Goal: Find specific page/section: Find specific page/section

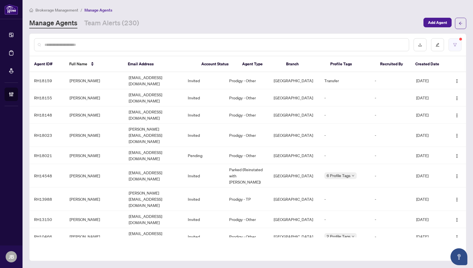
click at [456, 43] on icon "filter" at bounding box center [455, 45] width 4 height 4
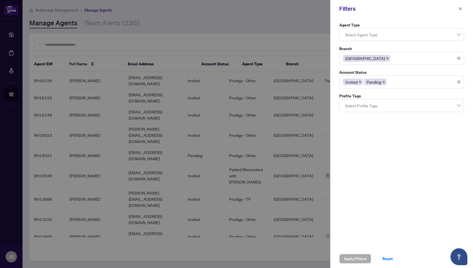
click at [386, 58] on icon "close" at bounding box center [387, 58] width 3 height 3
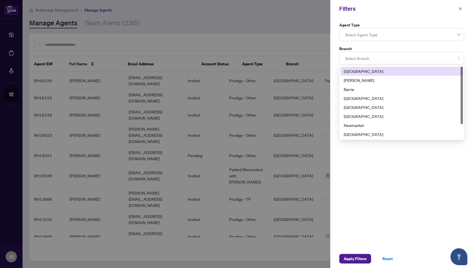
click at [354, 62] on div at bounding box center [401, 58] width 117 height 10
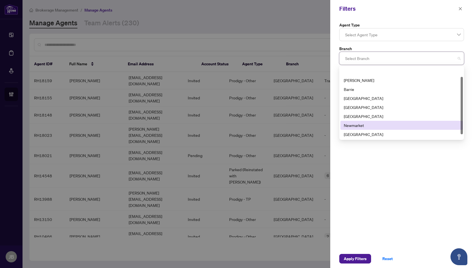
scroll to position [18, 0]
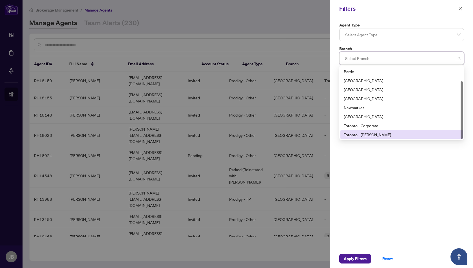
click at [357, 136] on div "Toronto - Don Mills" at bounding box center [402, 135] width 116 height 6
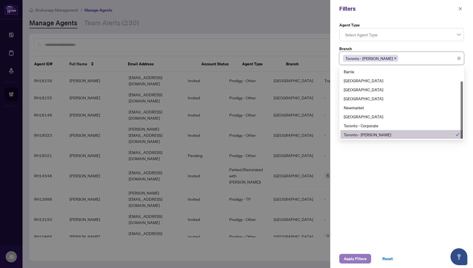
click at [352, 261] on span "Apply Filters" at bounding box center [355, 258] width 23 height 9
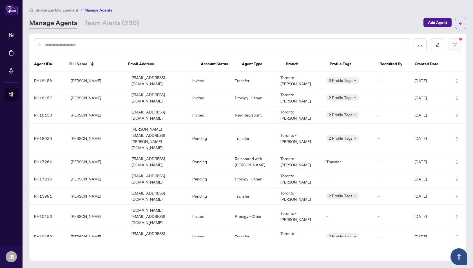
click at [453, 46] on icon "filter" at bounding box center [455, 45] width 4 height 4
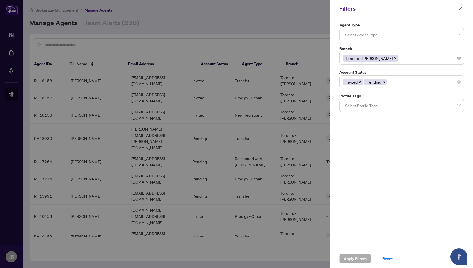
click at [394, 57] on icon "close" at bounding box center [395, 58] width 3 height 3
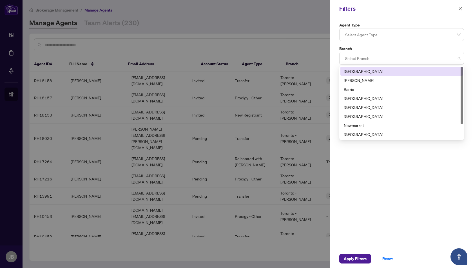
click at [354, 59] on div at bounding box center [401, 58] width 117 height 10
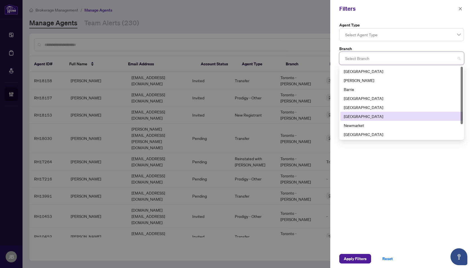
click at [355, 117] on div "Mississauga" at bounding box center [402, 116] width 116 height 6
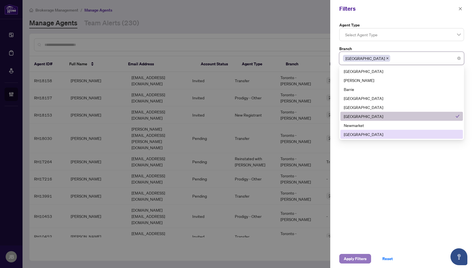
click at [353, 259] on span "Apply Filters" at bounding box center [355, 258] width 23 height 9
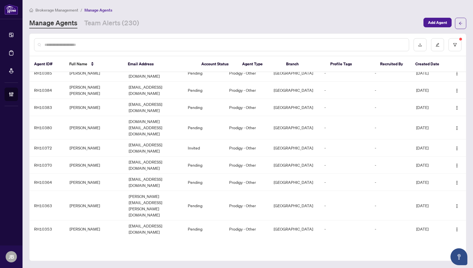
scroll to position [686, 0]
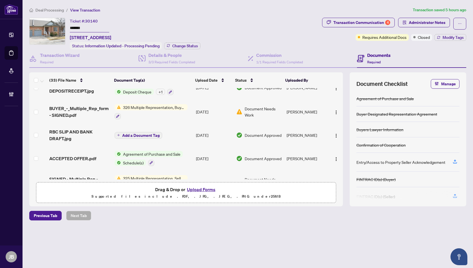
scroll to position [637, 0]
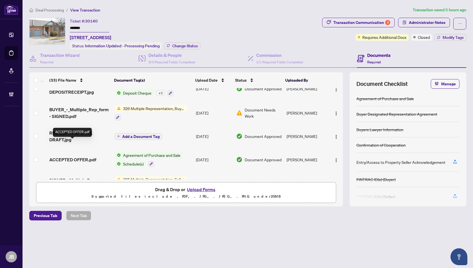
click at [70, 156] on span "ACCEPTED OFFER.pdf" at bounding box center [72, 159] width 47 height 7
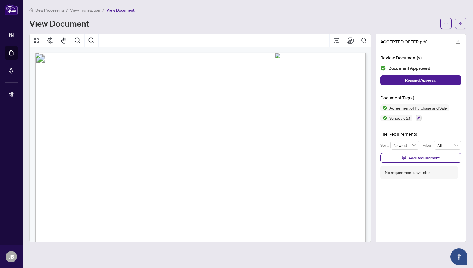
click at [88, 10] on span "View Transaction" at bounding box center [85, 10] width 30 height 5
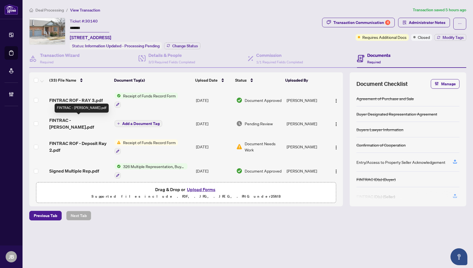
click at [60, 120] on span "FINTRAC - JOY BARRETT.pdf" at bounding box center [79, 124] width 61 height 14
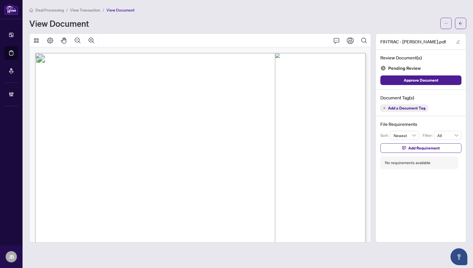
click at [89, 9] on span "View Transaction" at bounding box center [85, 10] width 30 height 5
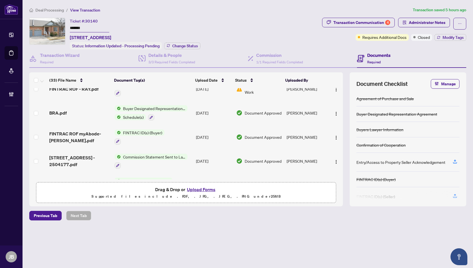
scroll to position [178, 0]
click at [55, 110] on span "BRA.pdf" at bounding box center [57, 113] width 17 height 7
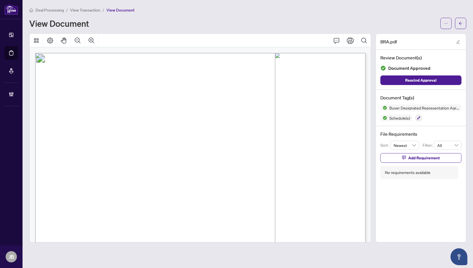
click at [86, 10] on span "View Transaction" at bounding box center [85, 10] width 30 height 5
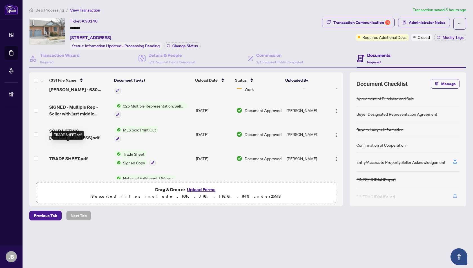
scroll to position [351, 0]
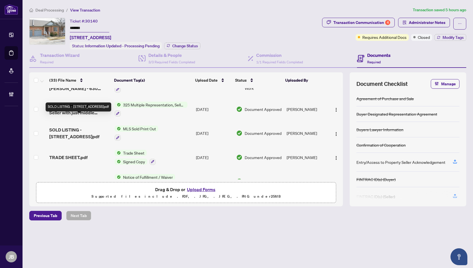
click at [66, 126] on span "SOLD LISTING - 18 Orchard Park Gate.pdf" at bounding box center [79, 133] width 61 height 14
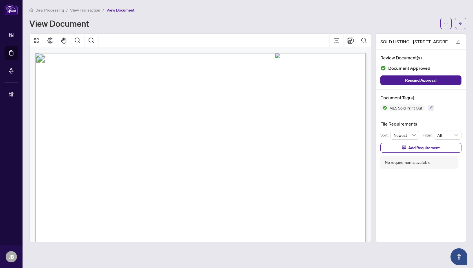
click at [88, 10] on span "View Transaction" at bounding box center [85, 10] width 30 height 5
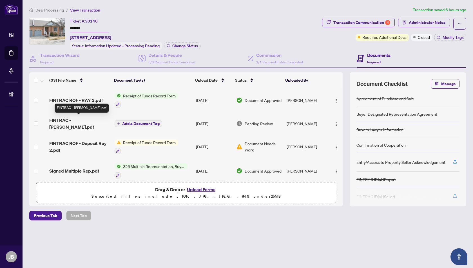
click at [79, 119] on span "FINTRAC - JOY BARRETT.pdf" at bounding box center [79, 124] width 61 height 14
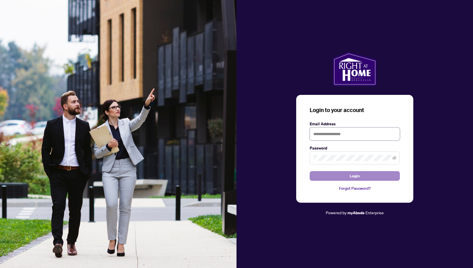
type input "**********"
click at [355, 177] on span "Login" at bounding box center [355, 176] width 10 height 9
